Goal: Transaction & Acquisition: Purchase product/service

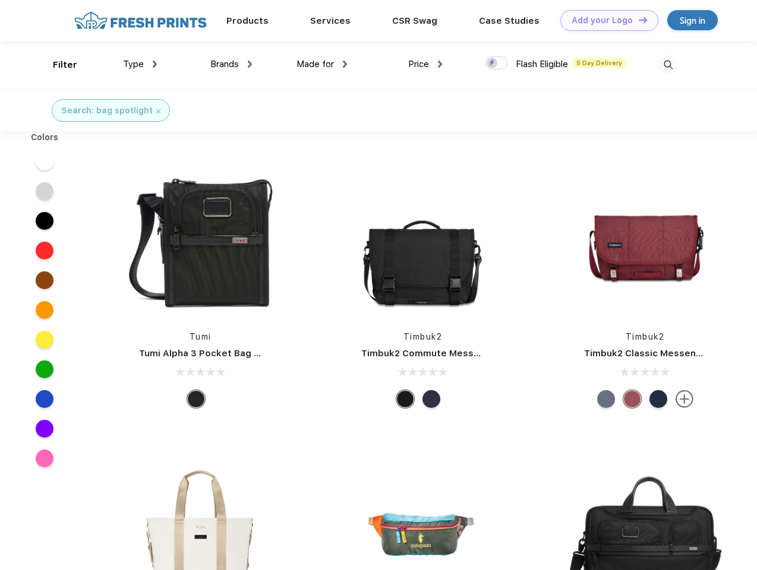
click at [605, 20] on link "Add your Logo Design Tool" at bounding box center [609, 20] width 98 height 21
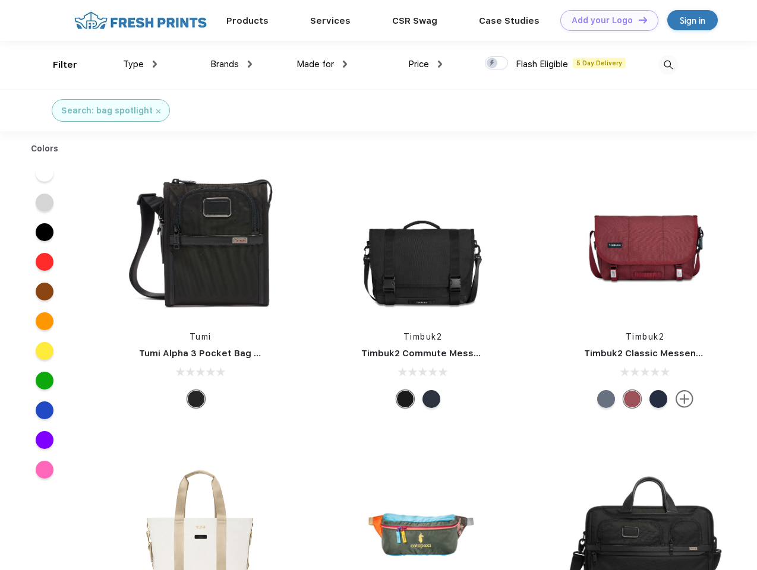
click at [0, 0] on div "Design Tool" at bounding box center [0, 0] width 0 height 0
click at [637, 20] on link "Add your Logo Design Tool" at bounding box center [609, 20] width 98 height 21
click at [57, 65] on div "Filter" at bounding box center [65, 65] width 24 height 14
click at [140, 64] on span "Type" at bounding box center [133, 64] width 21 height 11
click at [231, 64] on span "Brands" at bounding box center [224, 64] width 29 height 11
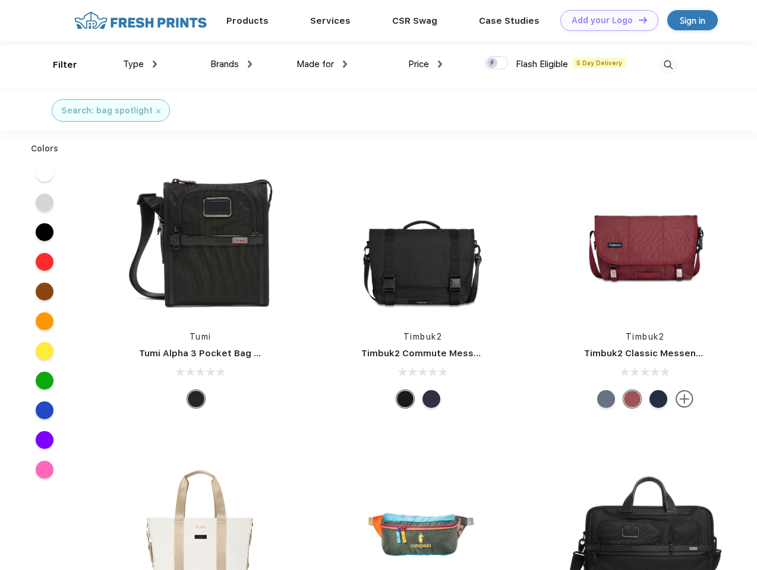
click at [322, 64] on span "Made for" at bounding box center [314, 64] width 37 height 11
click at [425, 64] on span "Price" at bounding box center [418, 64] width 21 height 11
click at [496, 64] on div at bounding box center [496, 62] width 23 height 13
click at [492, 64] on input "checkbox" at bounding box center [489, 60] width 8 height 8
click at [668, 65] on img at bounding box center [668, 65] width 20 height 20
